Goal: Navigation & Orientation: Find specific page/section

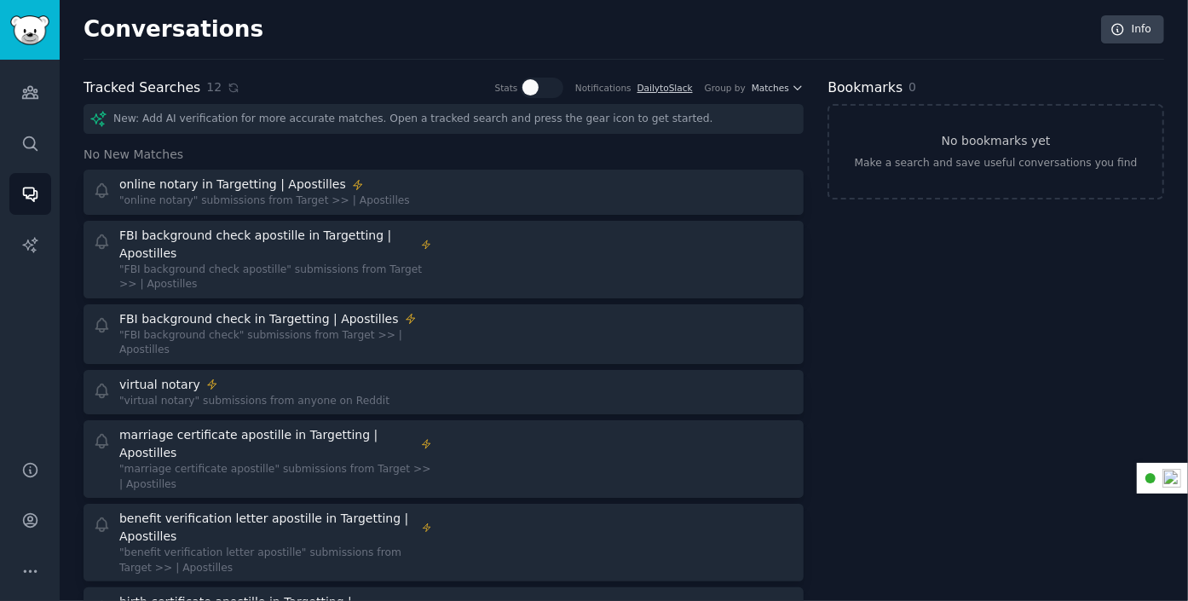
scroll to position [345, 0]
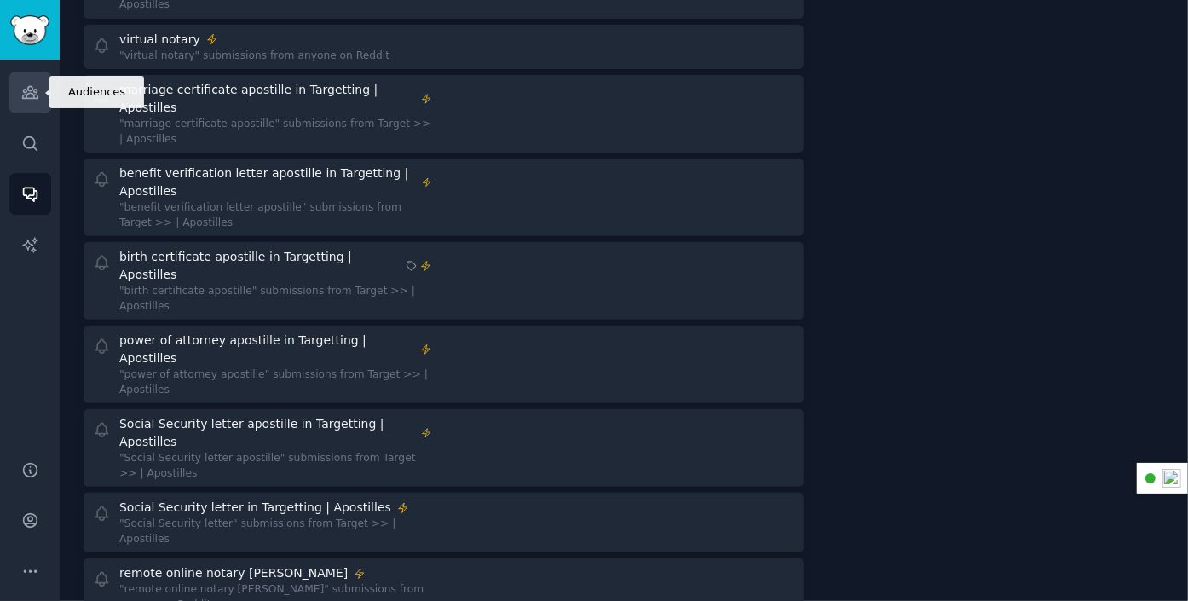
click at [38, 81] on link "Audiences" at bounding box center [30, 93] width 42 height 42
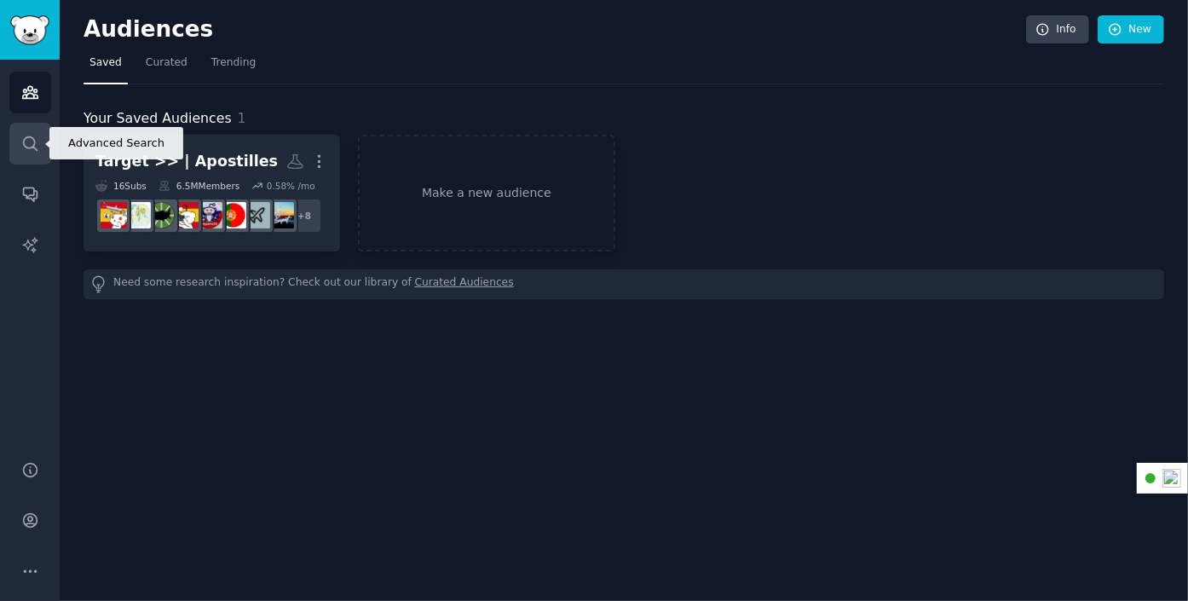
click at [25, 141] on icon "Sidebar" at bounding box center [30, 144] width 18 height 18
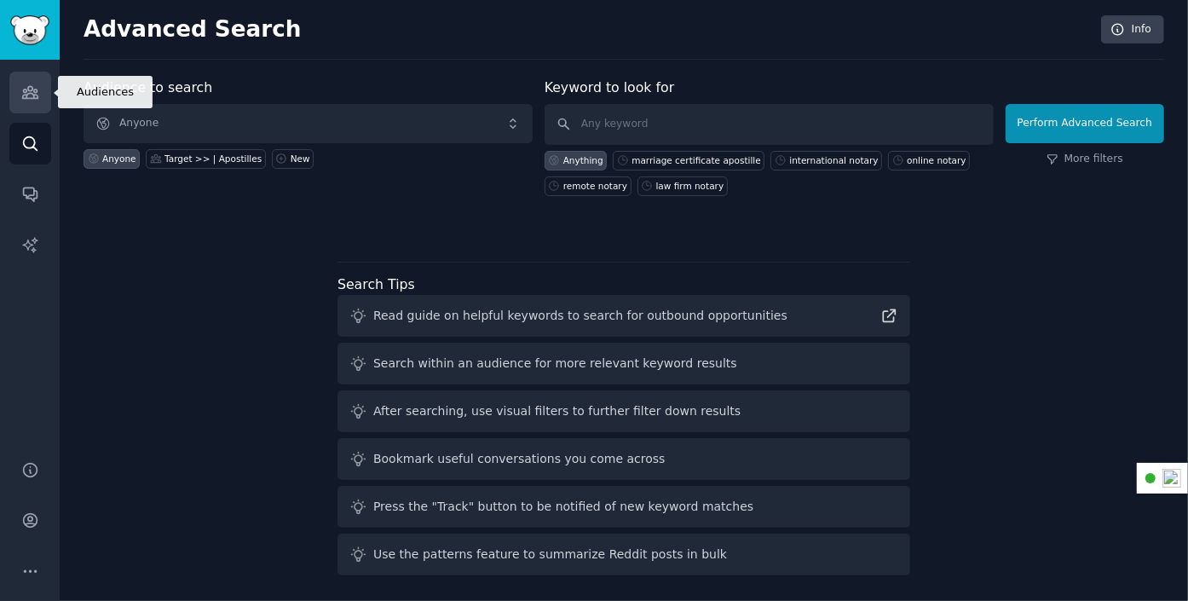
click at [25, 91] on icon "Sidebar" at bounding box center [29, 93] width 15 height 12
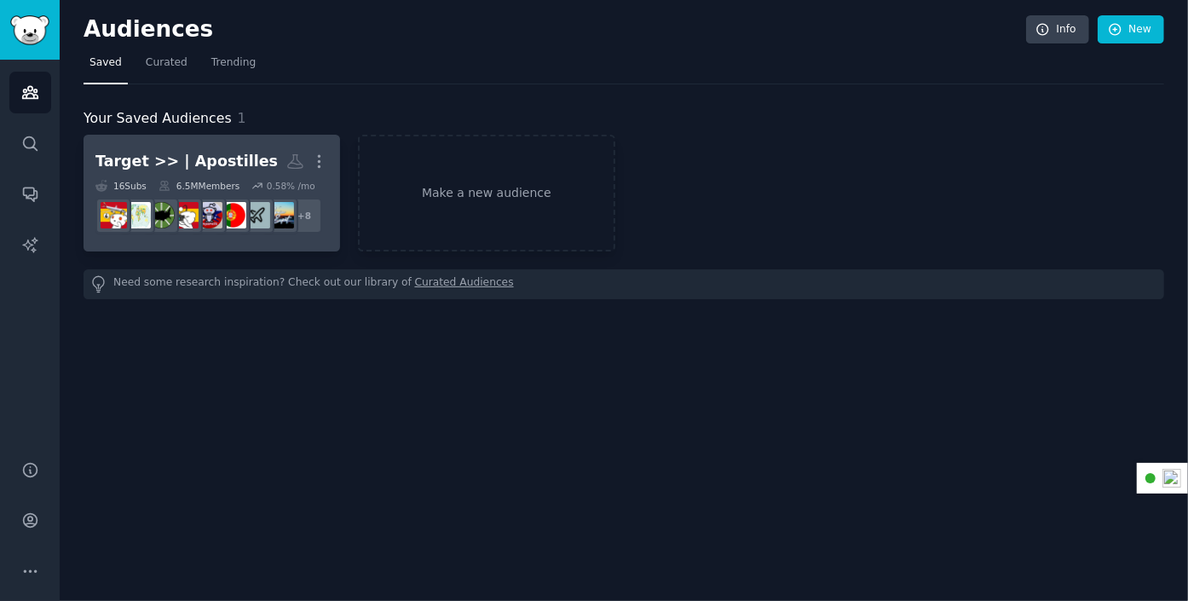
click at [170, 139] on link "Target >> | Apostilles More 16 Sub s 6.5M Members 0.58 % /mo + 8" at bounding box center [212, 193] width 257 height 117
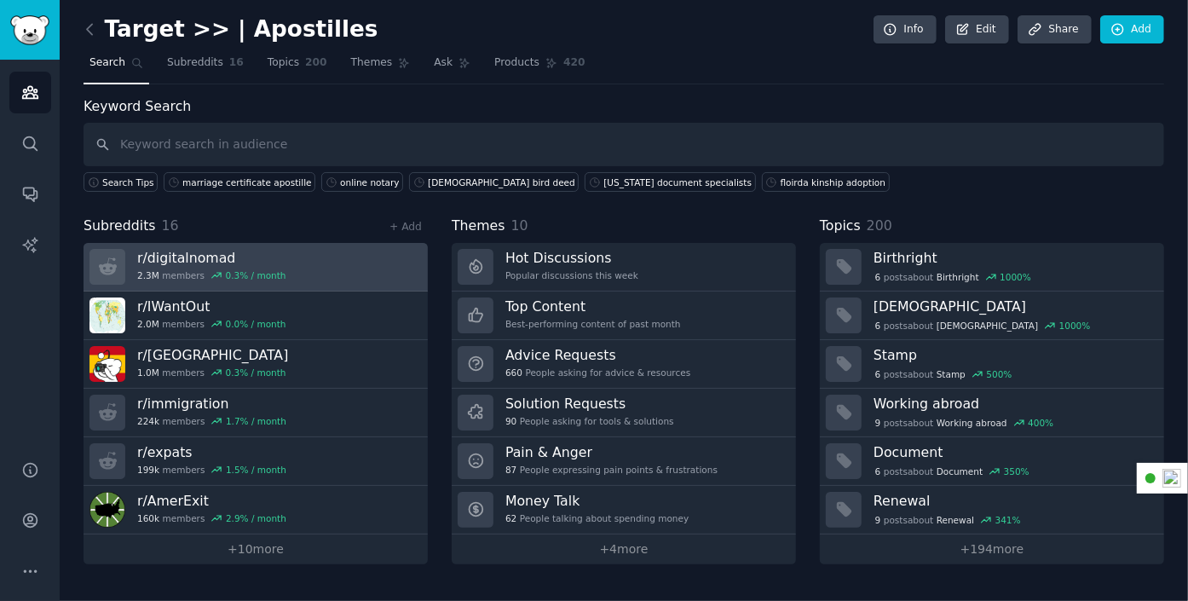
click at [322, 252] on link "r/ digitalnomad 2.3M members 0.3 % / month" at bounding box center [256, 267] width 344 height 49
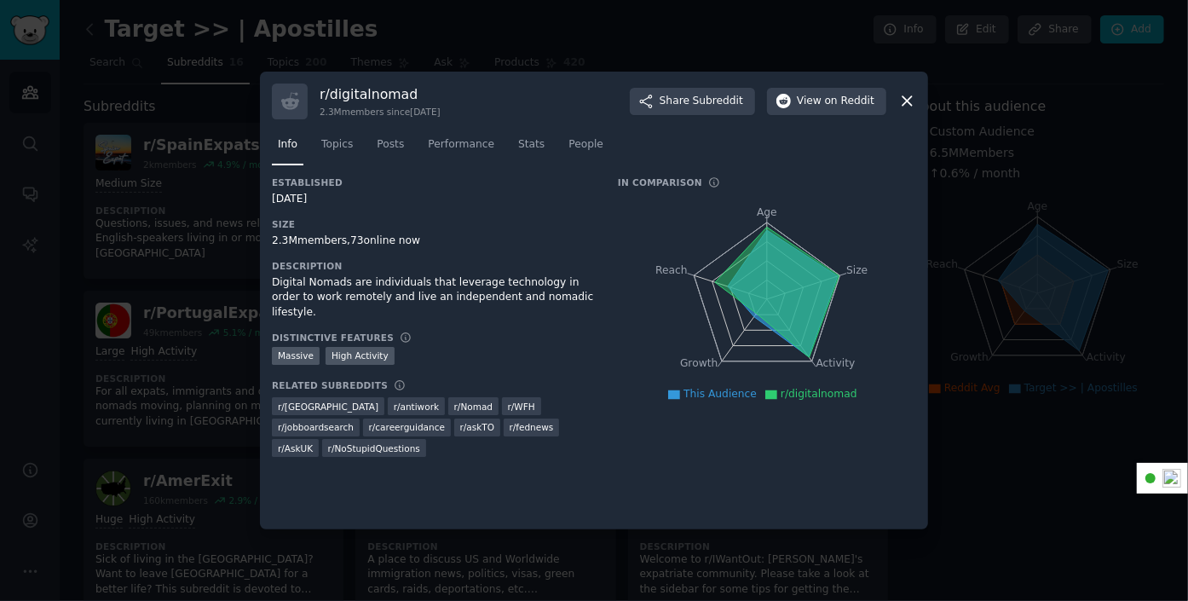
click at [908, 99] on icon at bounding box center [907, 101] width 18 height 18
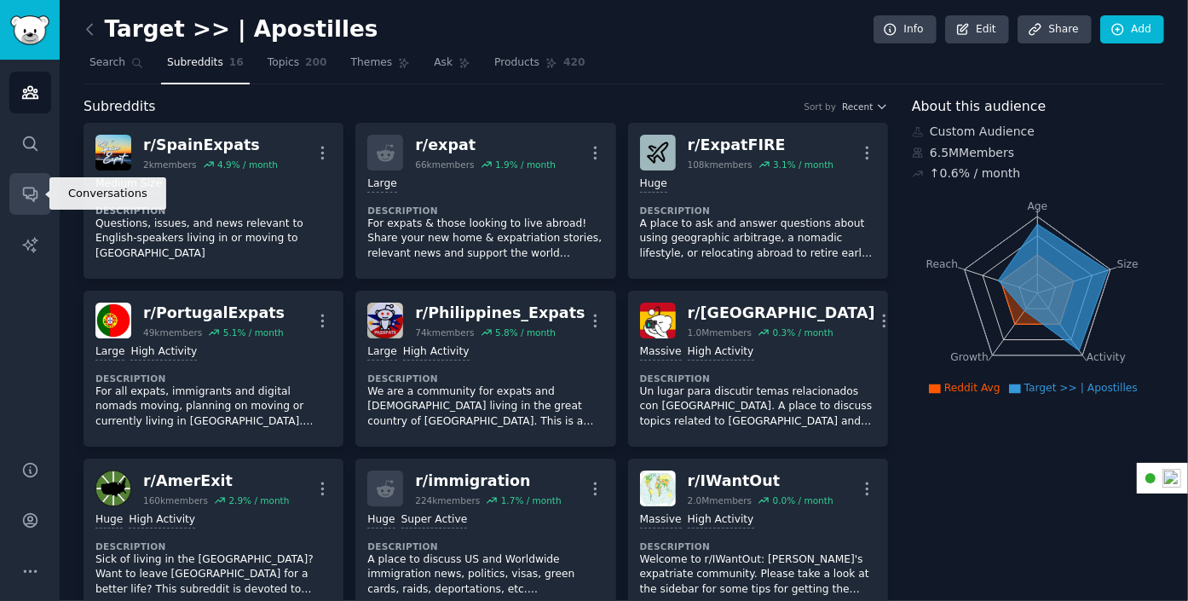
click at [34, 190] on icon "Sidebar" at bounding box center [30, 195] width 14 height 14
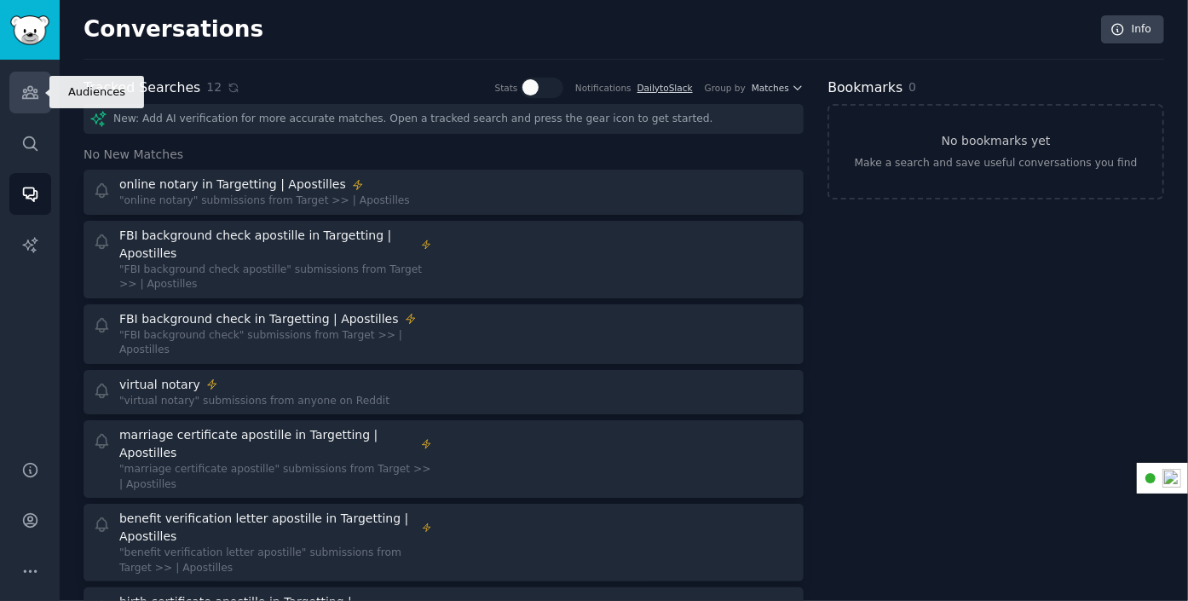
click at [41, 94] on link "Audiences" at bounding box center [30, 93] width 42 height 42
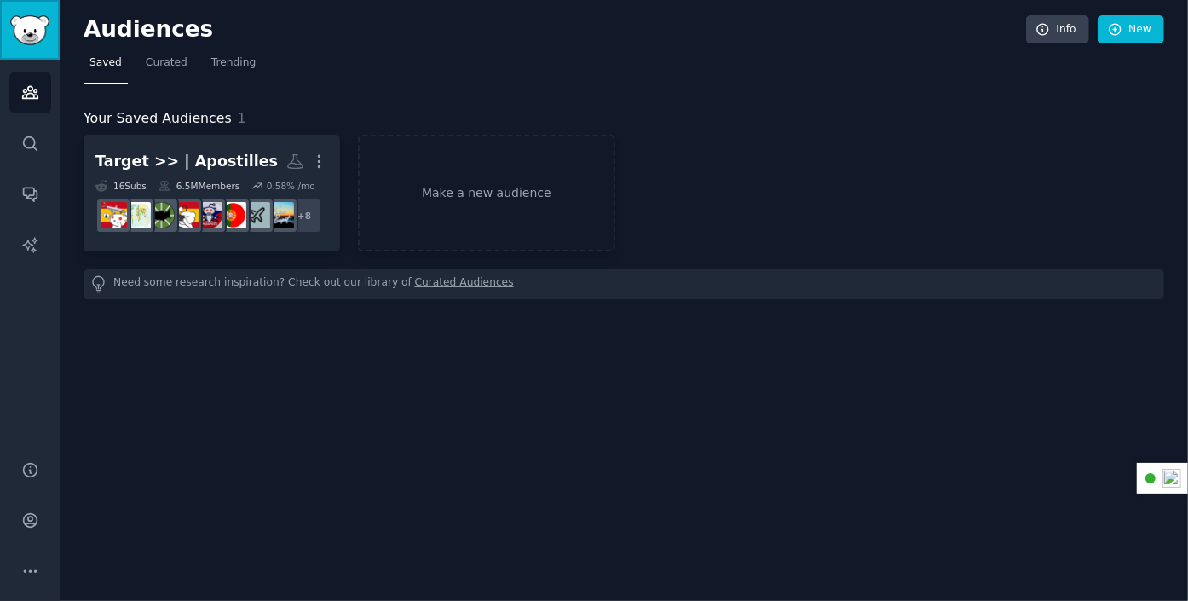
click at [24, 26] on img "Sidebar" at bounding box center [29, 30] width 39 height 30
